Goal: Task Accomplishment & Management: Use online tool/utility

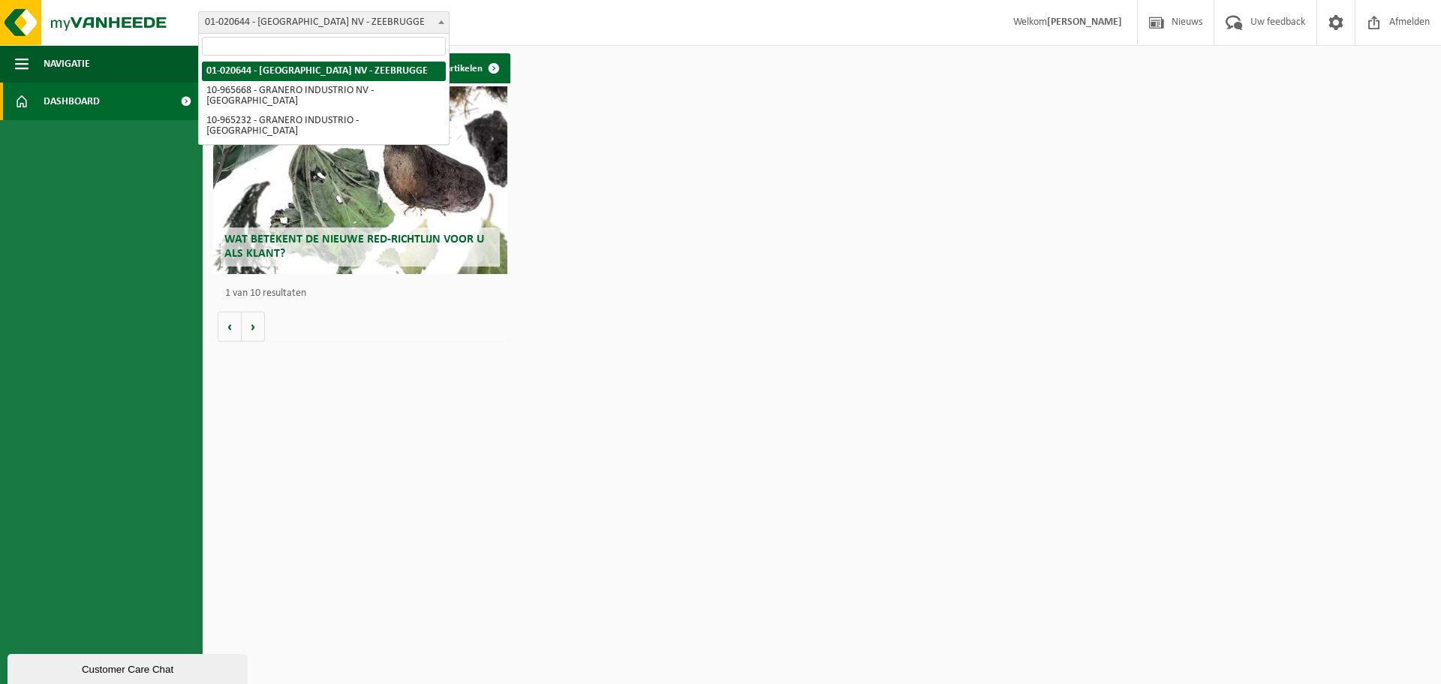
click at [441, 24] on span at bounding box center [441, 22] width 15 height 20
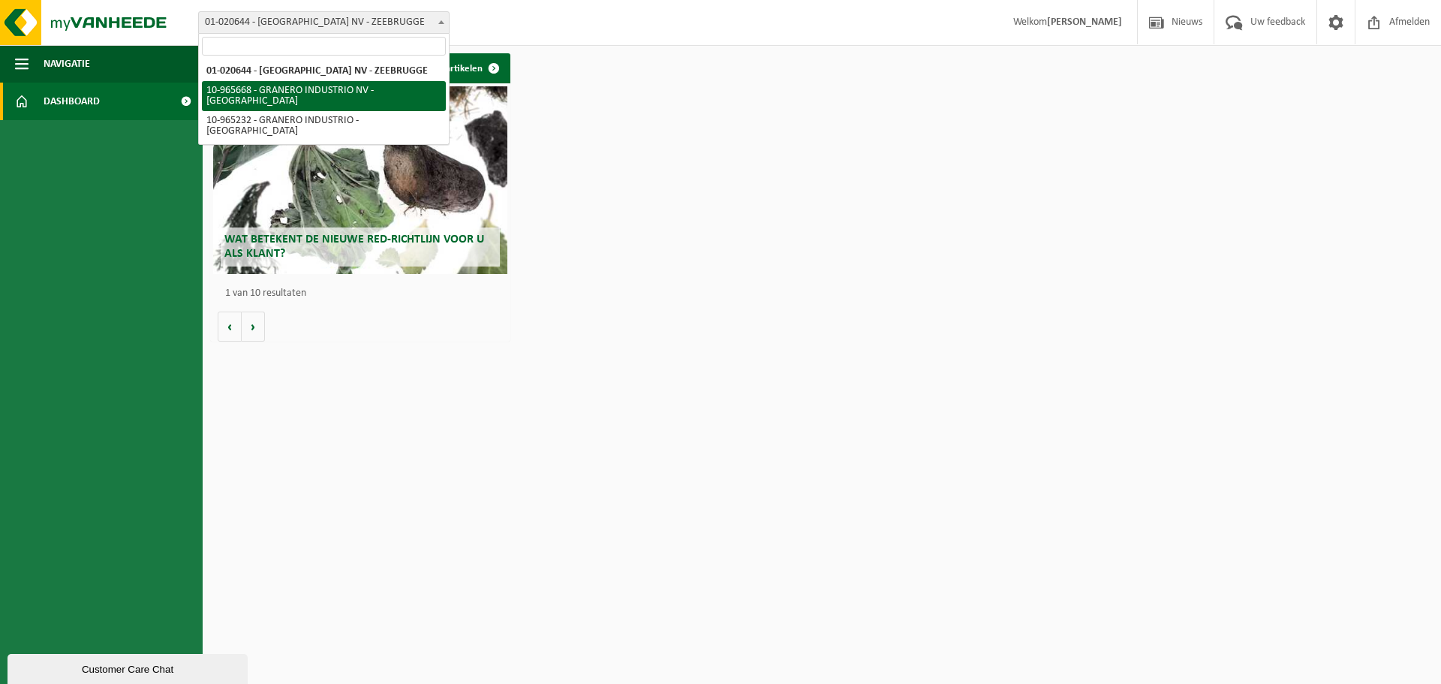
select select "152486"
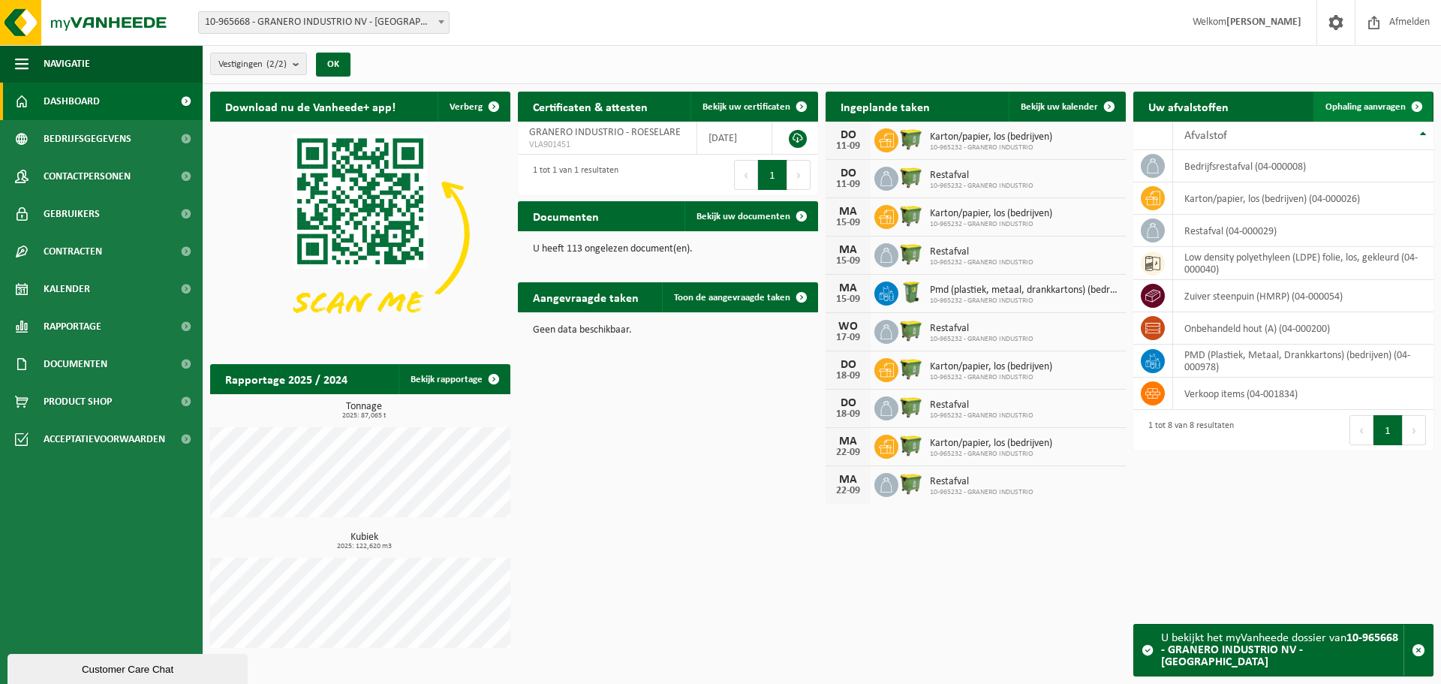
click at [1416, 105] on span at bounding box center [1417, 107] width 30 height 30
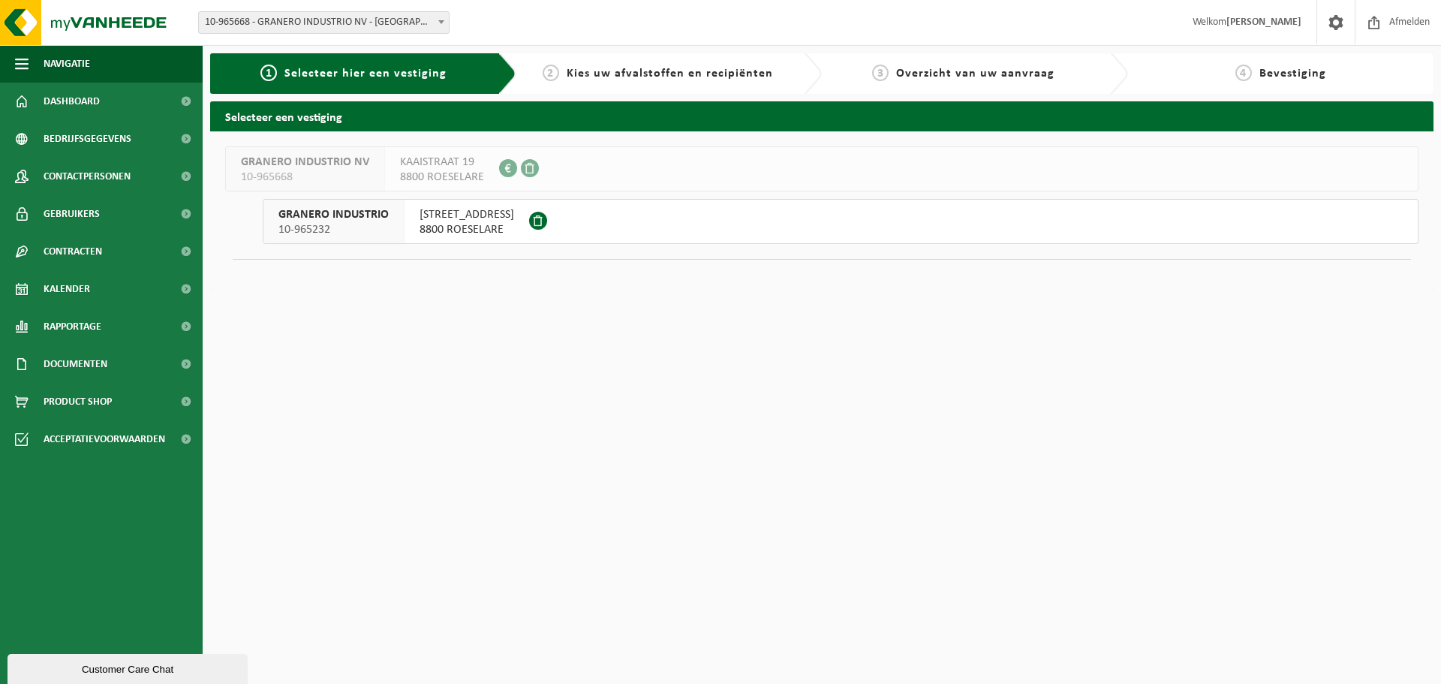
click at [669, 80] on span "Kies uw afvalstoffen en recipiënten" at bounding box center [670, 74] width 206 height 12
click at [483, 222] on span "8800 ROESELARE" at bounding box center [467, 229] width 95 height 15
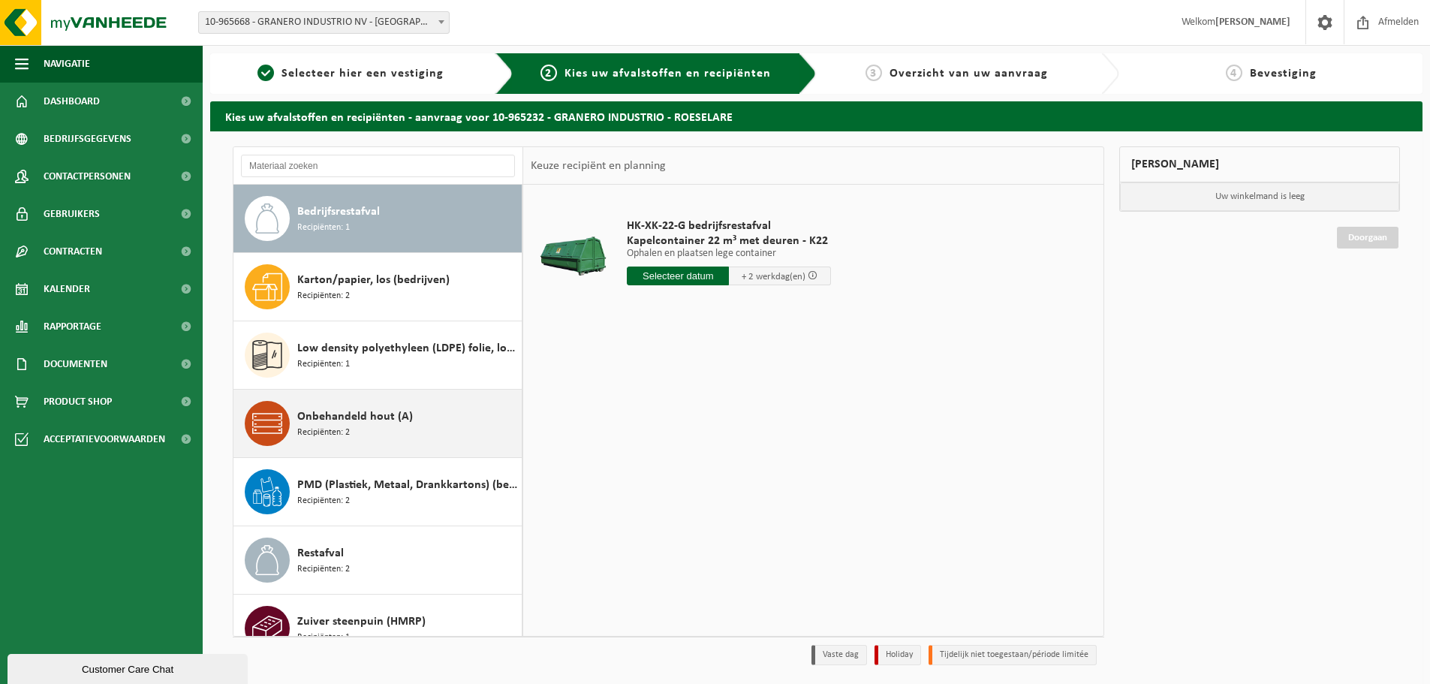
click at [359, 422] on span "Onbehandeld hout (A)" at bounding box center [355, 417] width 116 height 18
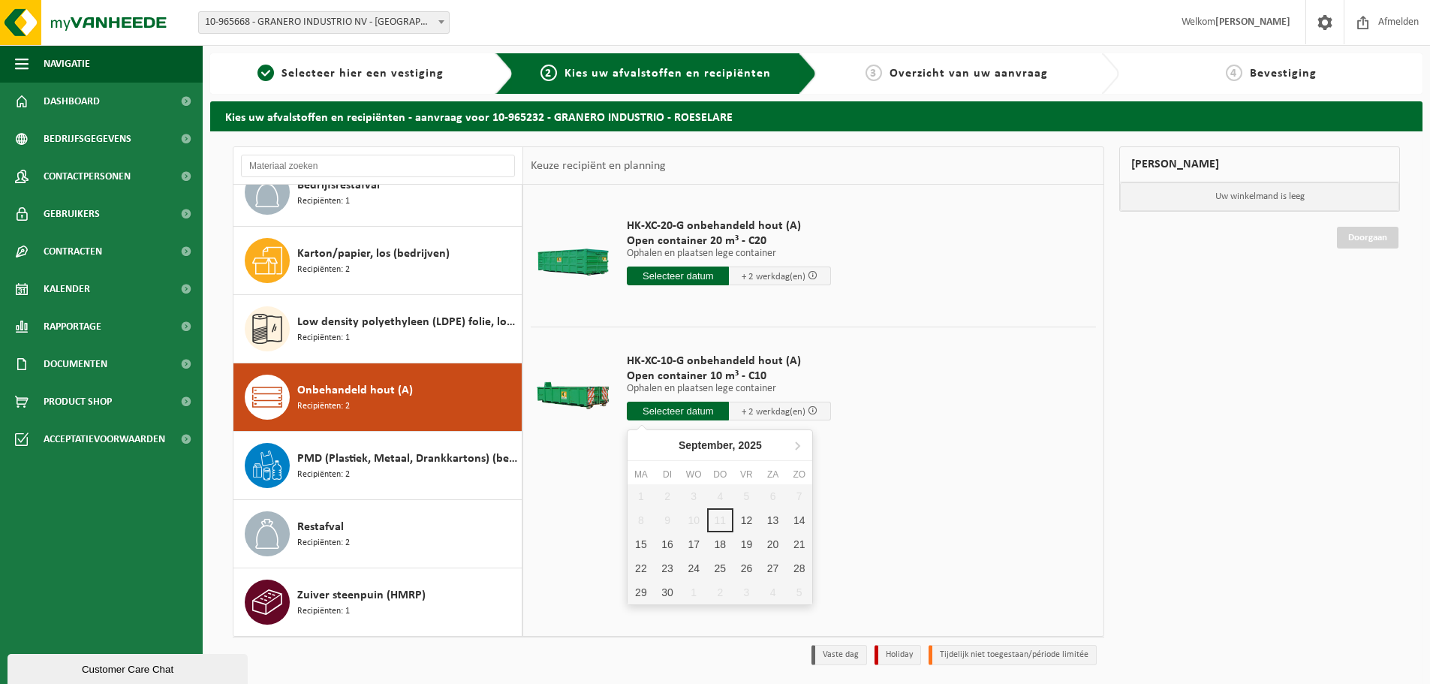
click at [695, 415] on input "text" at bounding box center [678, 411] width 102 height 19
click at [746, 519] on div "12" at bounding box center [746, 520] width 26 height 24
type input "Van 2025-09-12"
type input "2025-09-12"
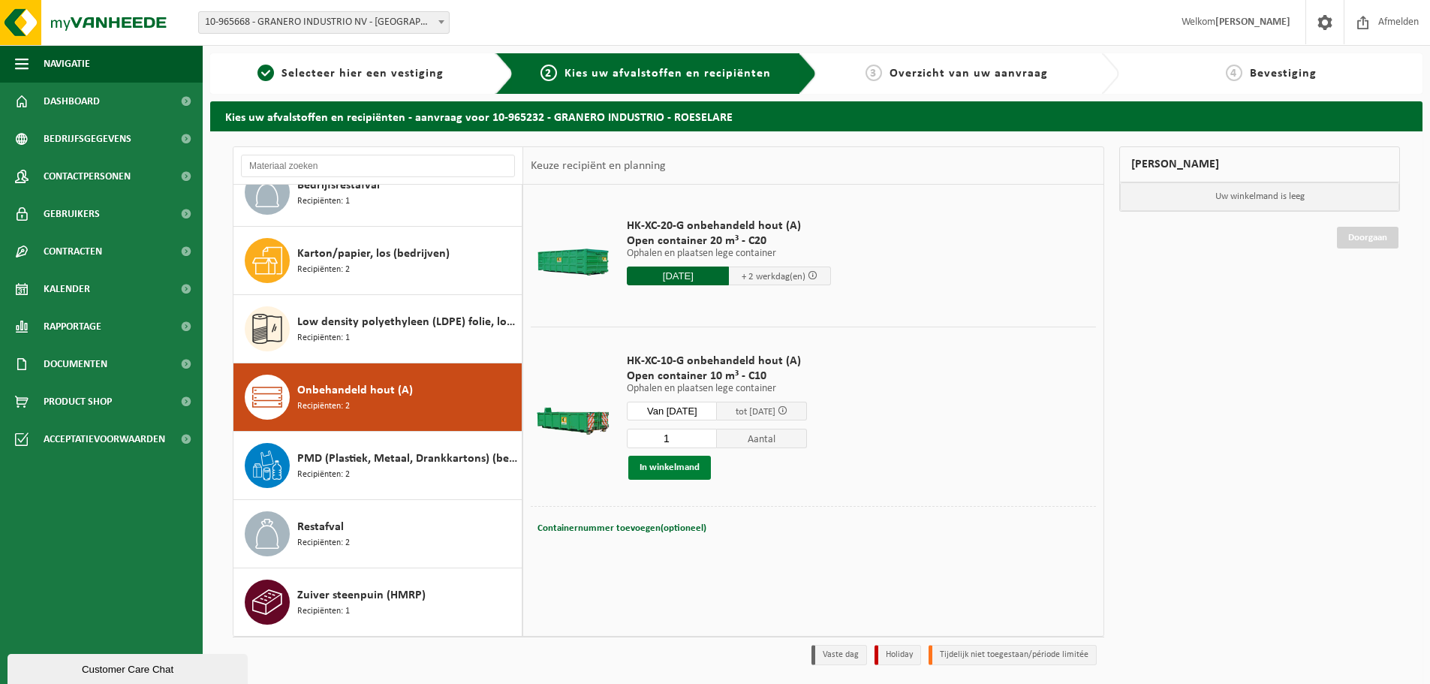
click at [678, 465] on button "In winkelmand" at bounding box center [669, 468] width 83 height 24
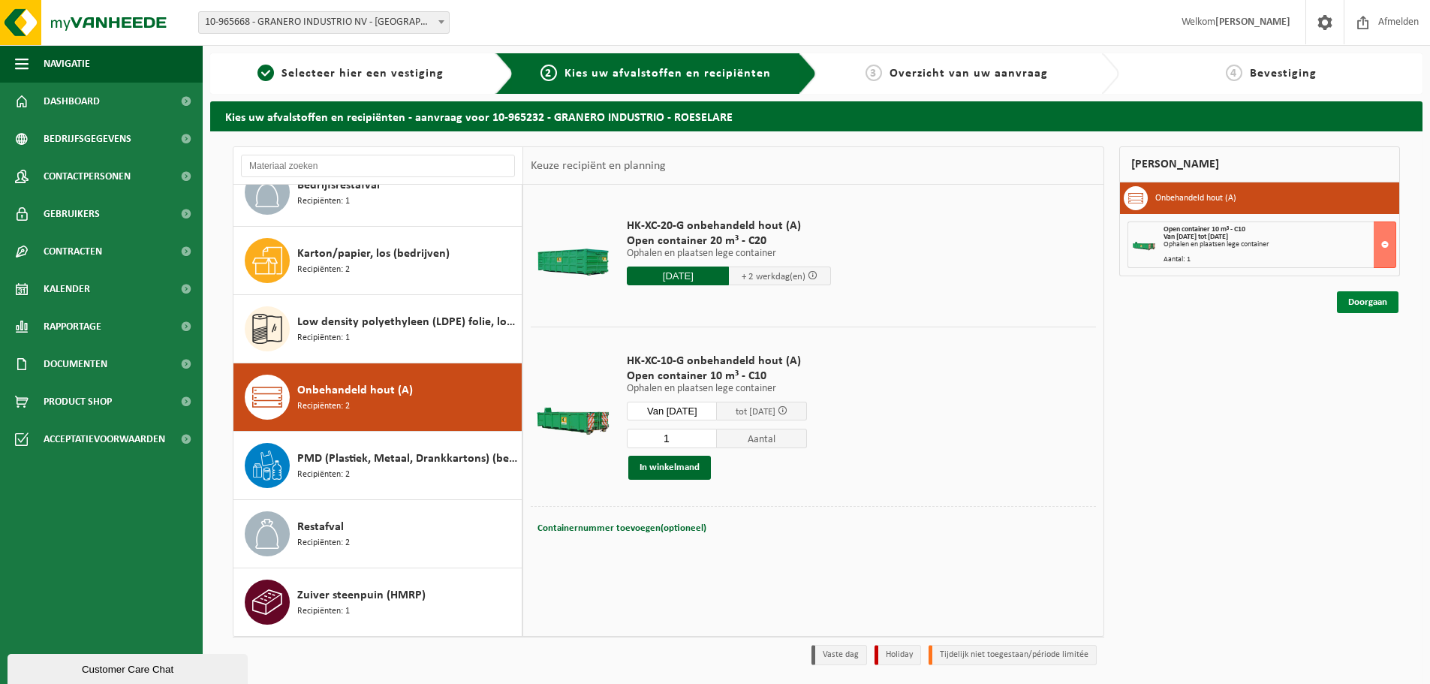
click at [1366, 306] on link "Doorgaan" at bounding box center [1368, 302] width 62 height 22
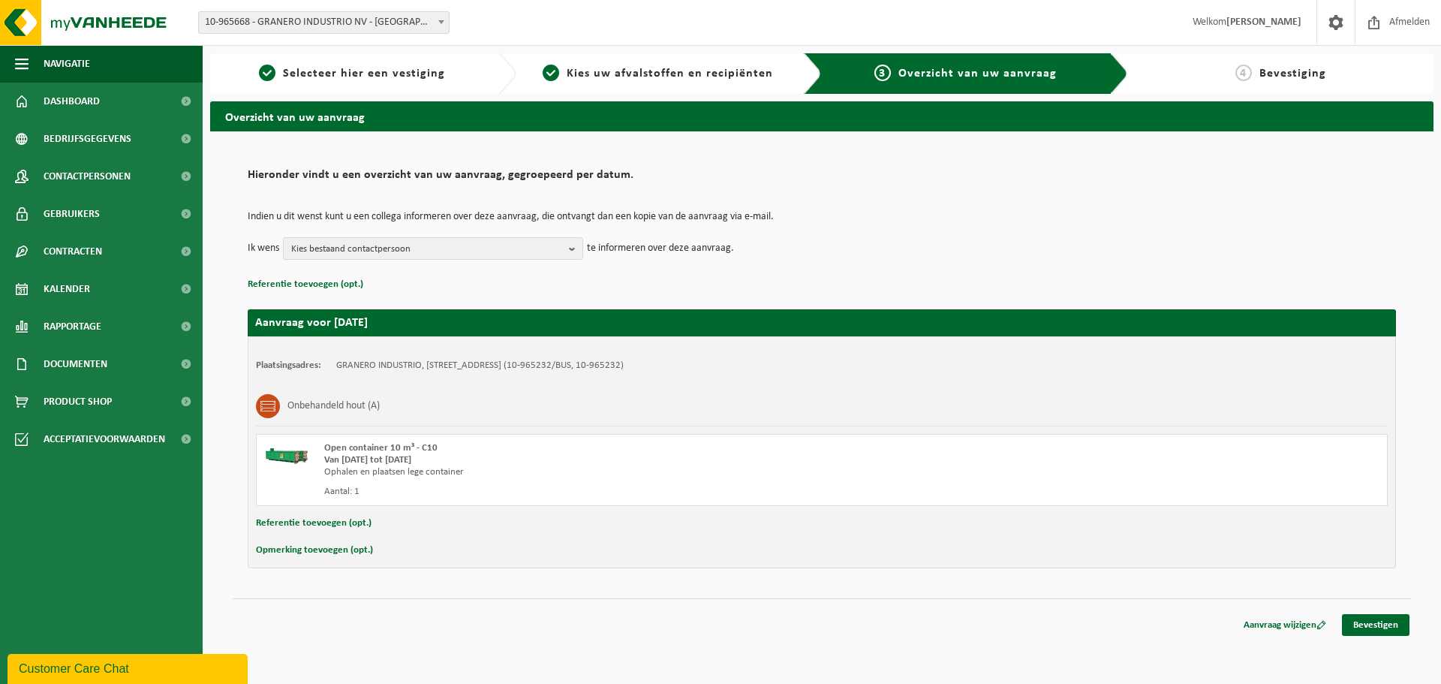
click at [335, 549] on button "Opmerking toevoegen (opt.)" at bounding box center [314, 550] width 117 height 20
click at [256, 540] on button "Annuleren" at bounding box center [278, 551] width 44 height 23
click at [256, 540] on button "Opmerking toevoegen (opt.)" at bounding box center [314, 550] width 117 height 20
click at [256, 540] on button "Annuleren" at bounding box center [278, 551] width 44 height 23
click at [334, 549] on button "Opmerking toevoegen (opt.)" at bounding box center [314, 550] width 117 height 20
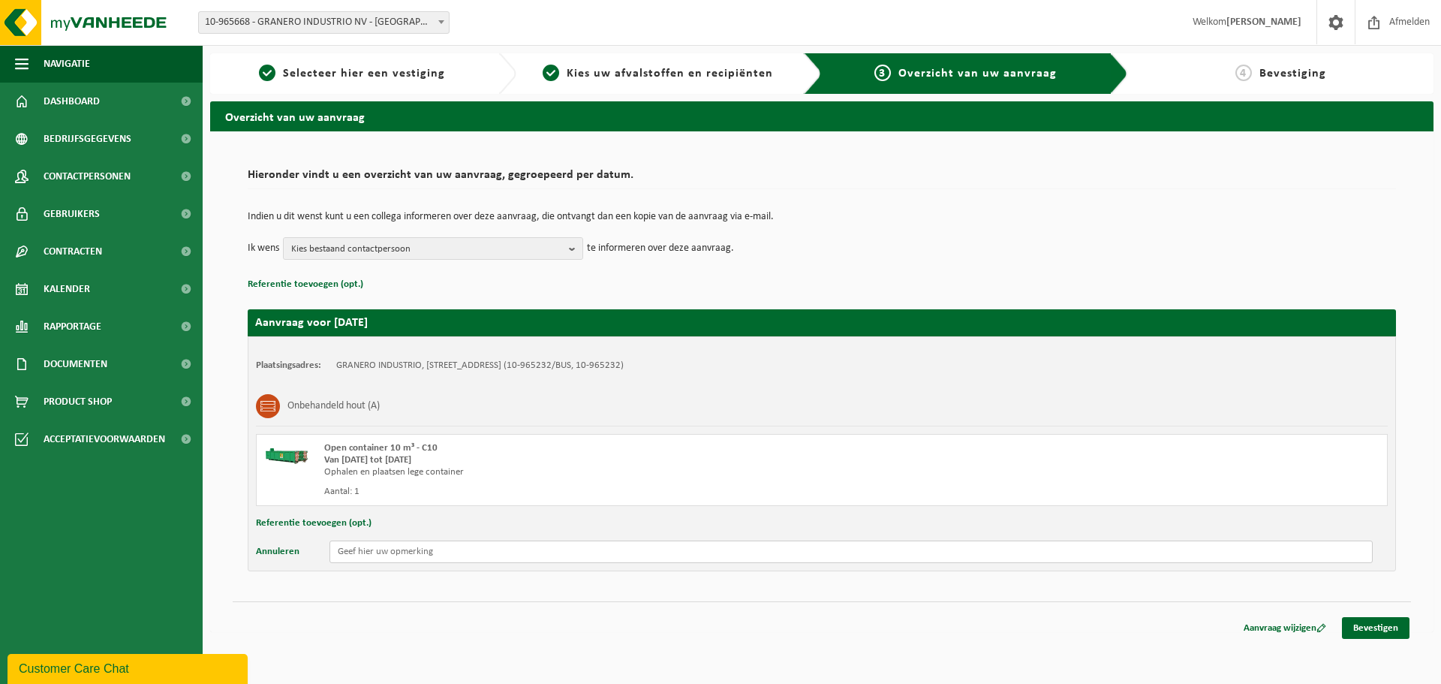
click at [417, 555] on input "text" at bounding box center [850, 551] width 1043 height 23
type input "container NIET terugbrengen, enkel afvoeren. Levering van houtcontainer zal ter…"
click at [570, 246] on b "button" at bounding box center [576, 248] width 14 height 21
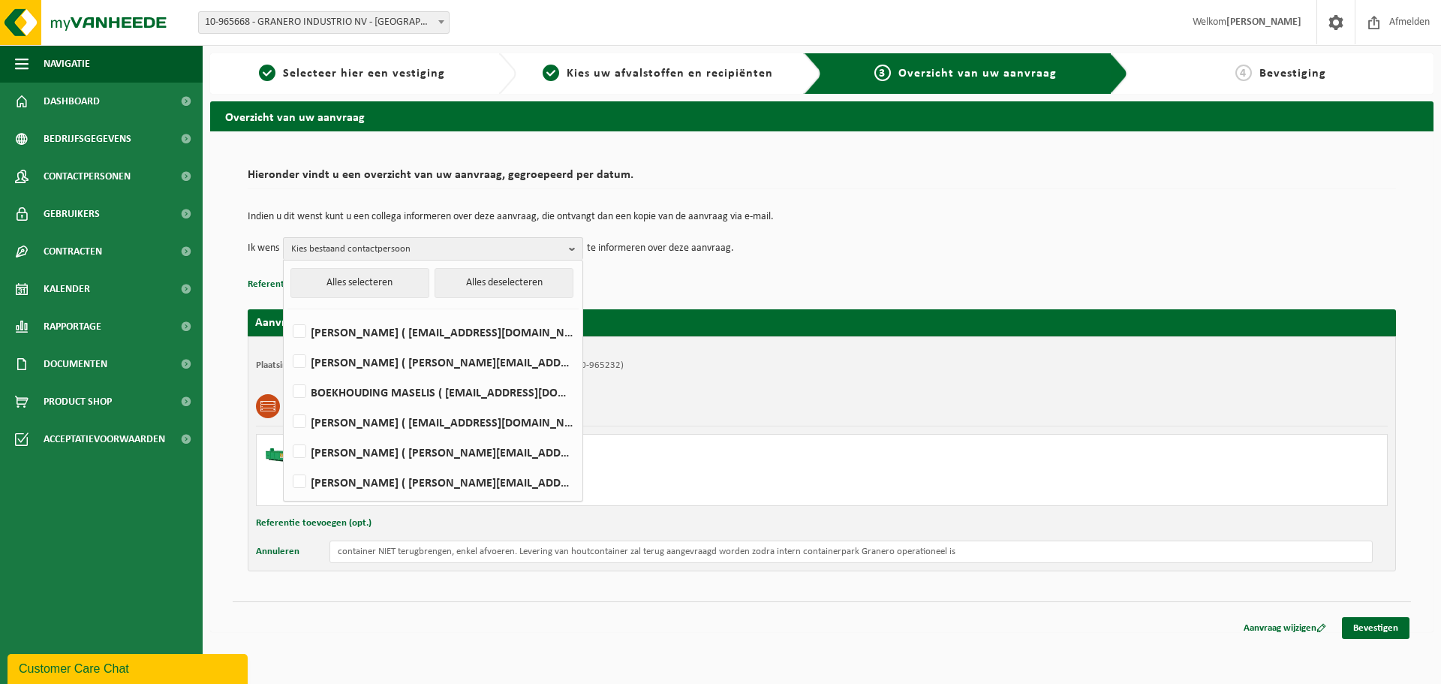
click at [1022, 251] on td "Ik wens Kies bestaand contactpersoon Alles selecteren Alles deselecteren [PERSO…" at bounding box center [822, 248] width 1148 height 23
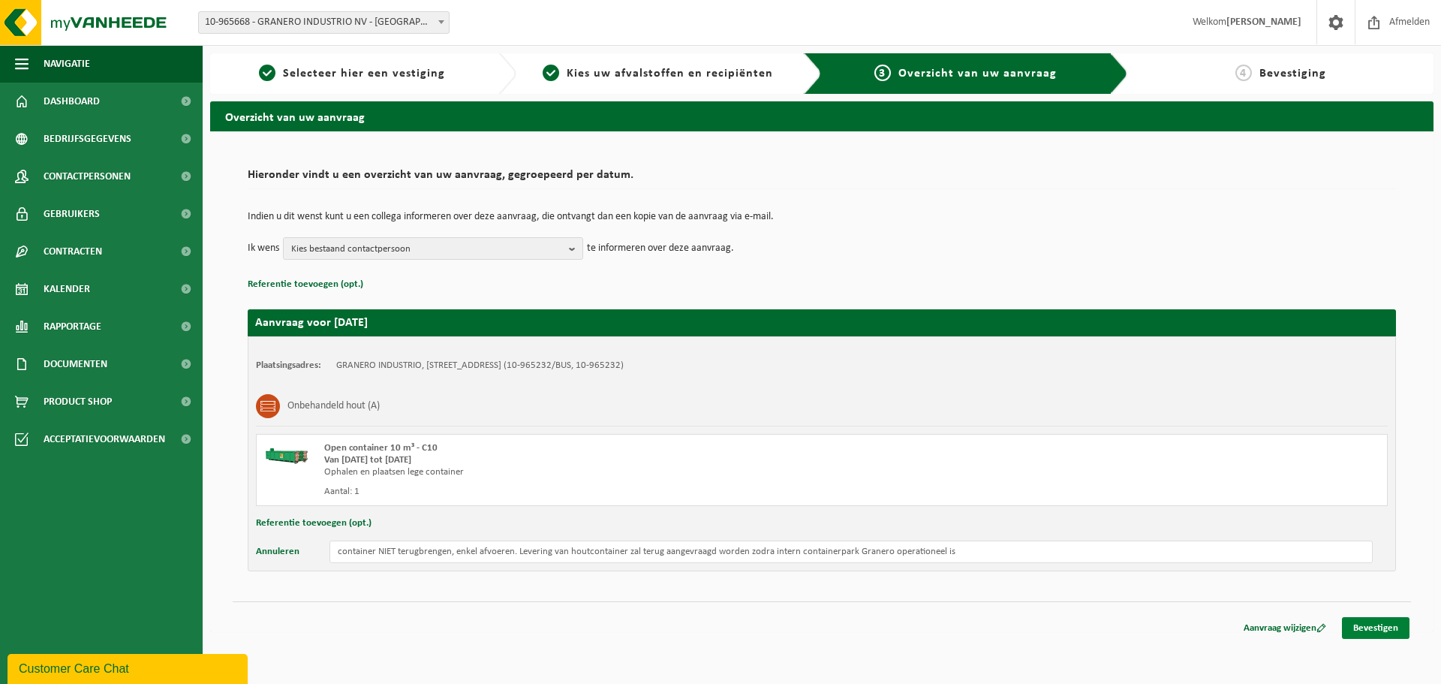
click at [1371, 632] on link "Bevestigen" at bounding box center [1376, 628] width 68 height 22
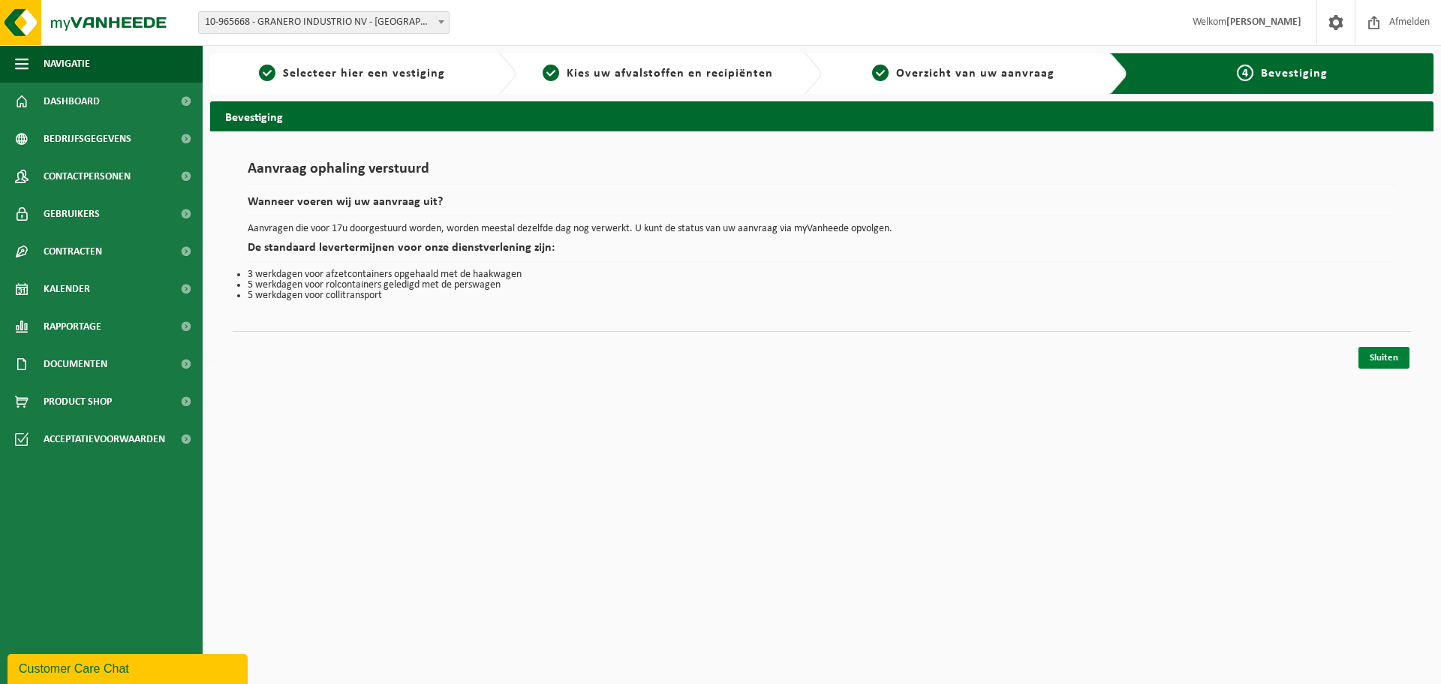
click at [1388, 353] on link "Sluiten" at bounding box center [1383, 358] width 51 height 22
